Goal: Task Accomplishment & Management: Manage account settings

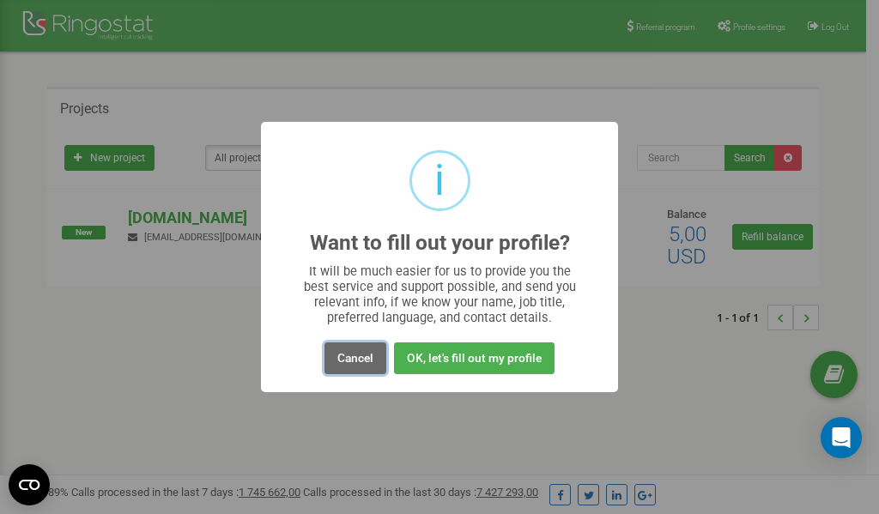
click at [349, 363] on button "Cancel" at bounding box center [356, 359] width 62 height 32
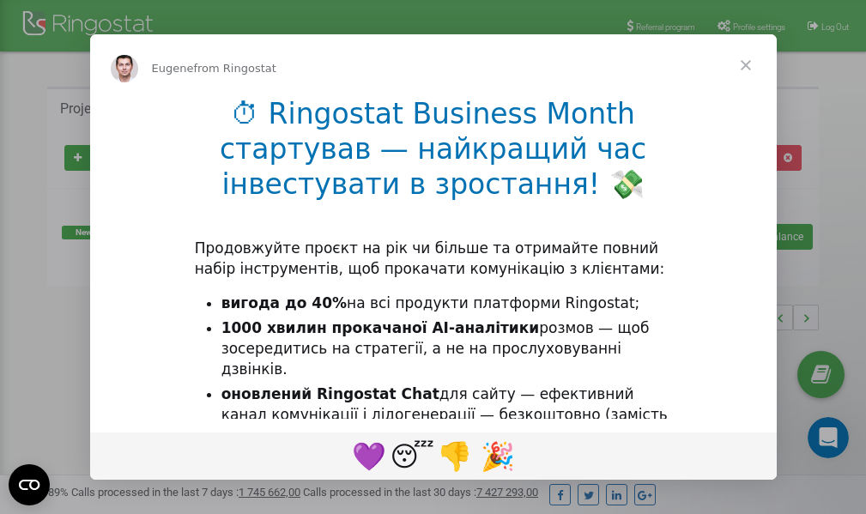
click at [771, 24] on div "Intercom messenger" at bounding box center [433, 257] width 866 height 514
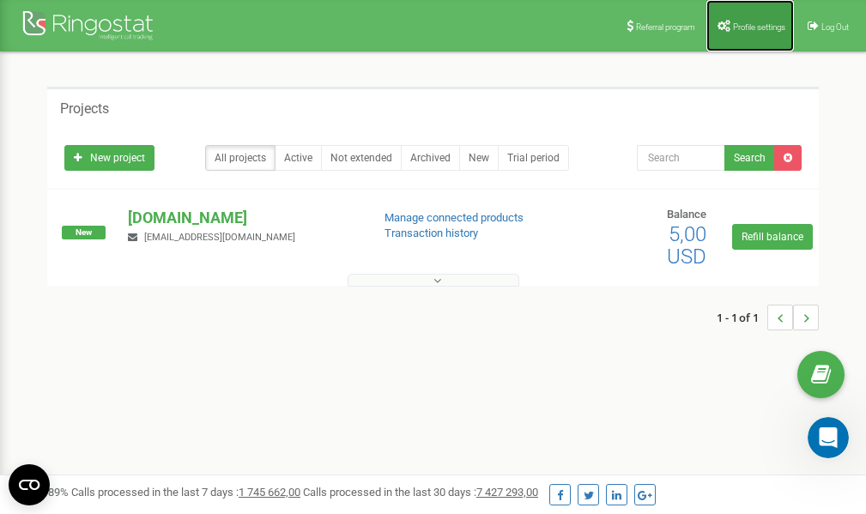
click at [740, 30] on span "Profile settings" at bounding box center [759, 26] width 52 height 9
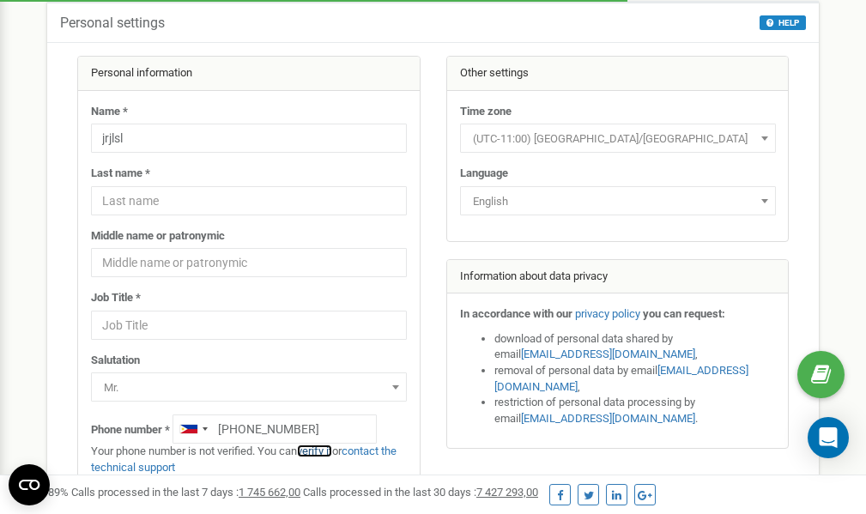
click at [327, 452] on link "verify it" at bounding box center [314, 451] width 35 height 13
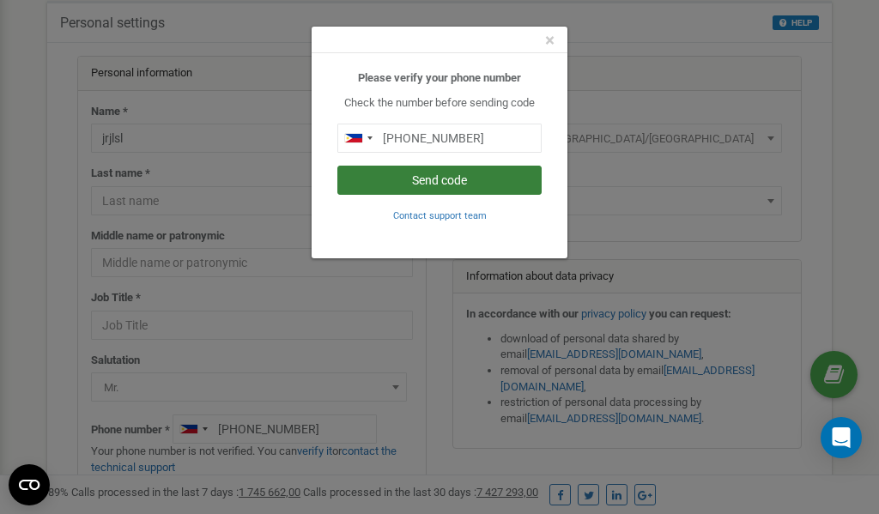
click at [447, 179] on button "Send code" at bounding box center [439, 180] width 204 height 29
